Goal: Task Accomplishment & Management: Use online tool/utility

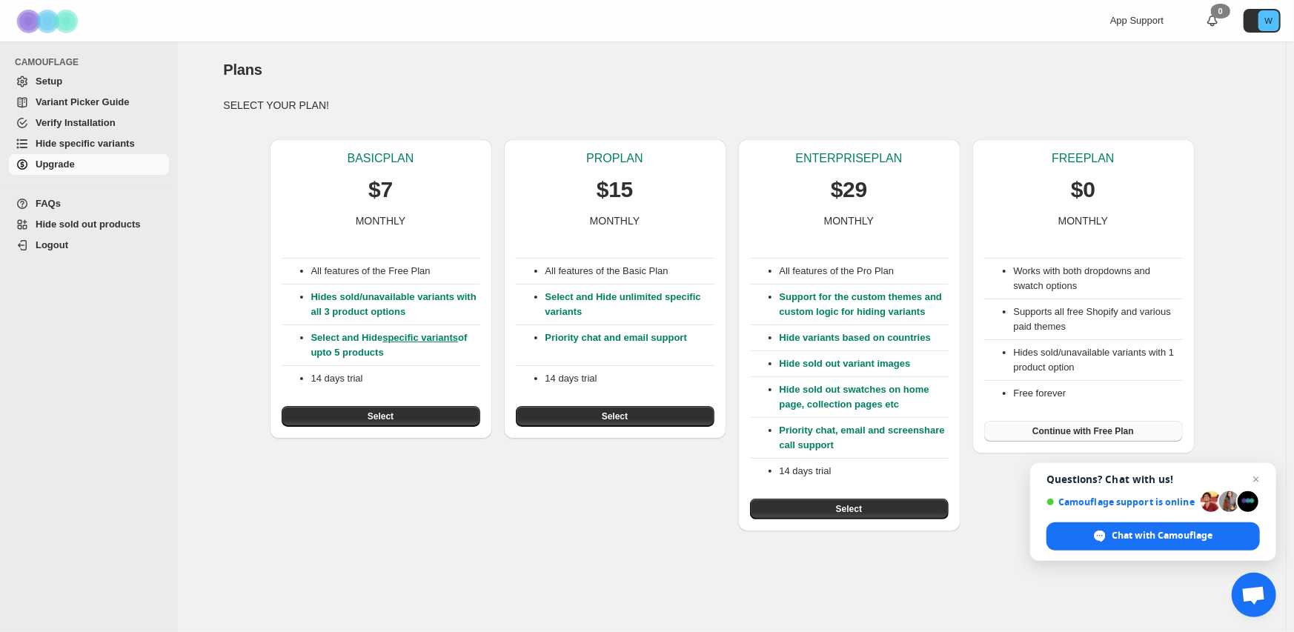
click at [1045, 428] on span "Continue with Free Plan" at bounding box center [1083, 431] width 102 height 12
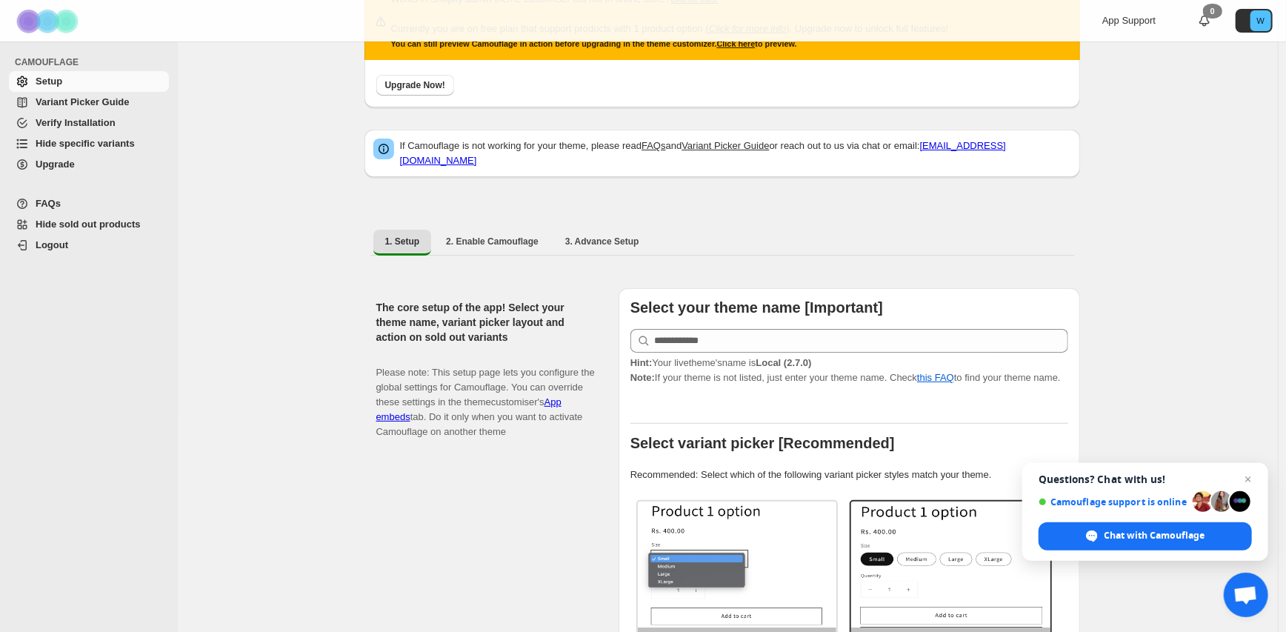
scroll to position [74, 0]
